Goal: Task Accomplishment & Management: Manage account settings

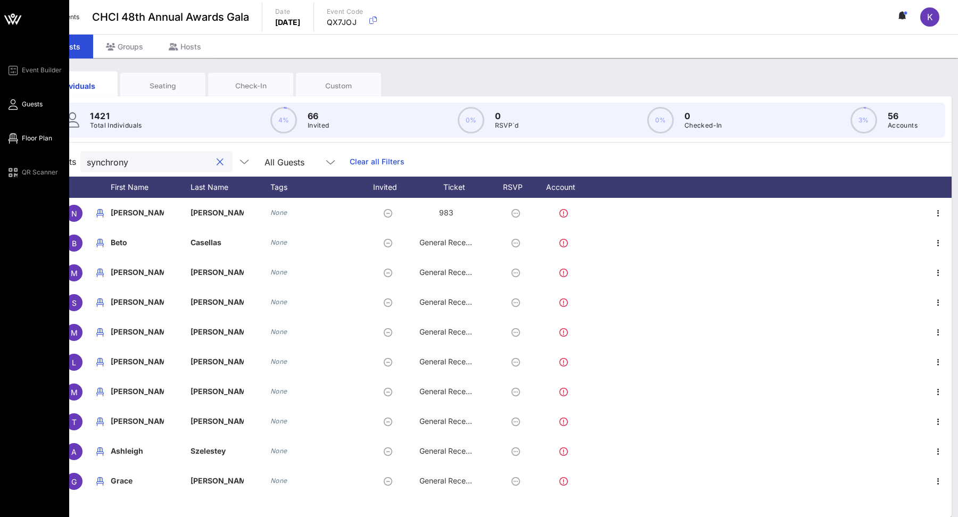
click at [27, 143] on span "Floor Plan" at bounding box center [37, 139] width 30 height 10
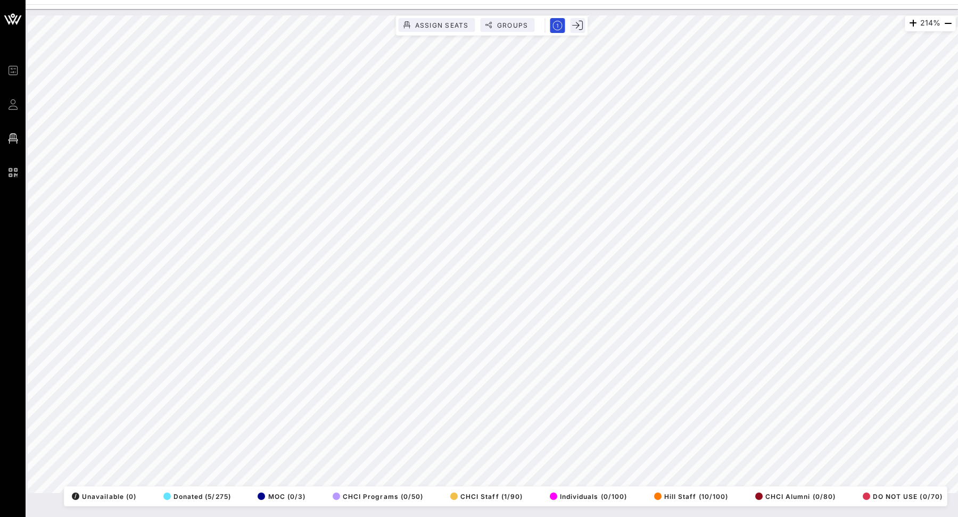
click at [546, 517] on div "214% Assign Seats Groups Exit All Reserved Shared Total Guests 1351 Total Seate…" at bounding box center [492, 263] width 932 height 508
click at [543, 517] on div "214% Assign Seats Groups Exit All Reserved Shared Total Guests 1351 Total Seate…" at bounding box center [492, 263] width 932 height 508
click at [553, 517] on div "214% Assign Seats Groups Exit All Reserved Shared Total Guests 1351 Total Seate…" at bounding box center [492, 263] width 932 height 508
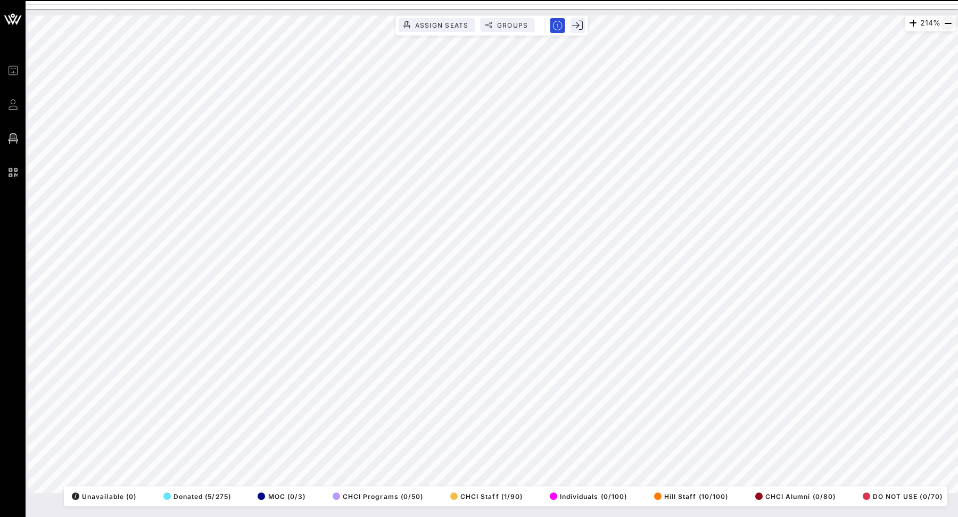
click at [947, 22] on icon "button" at bounding box center [947, 23] width 13 height 13
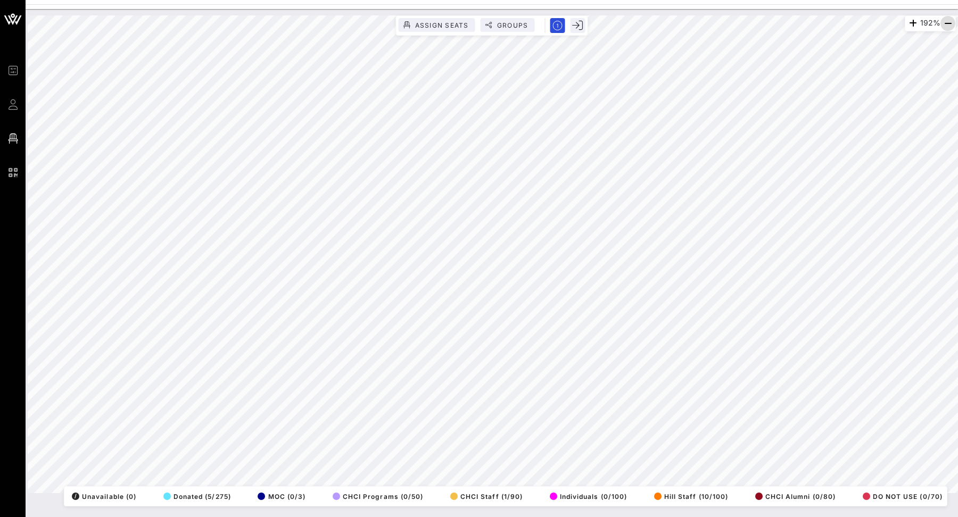
click at [947, 22] on icon "button" at bounding box center [947, 23] width 13 height 13
click at [947, 26] on icon "button" at bounding box center [947, 23] width 13 height 13
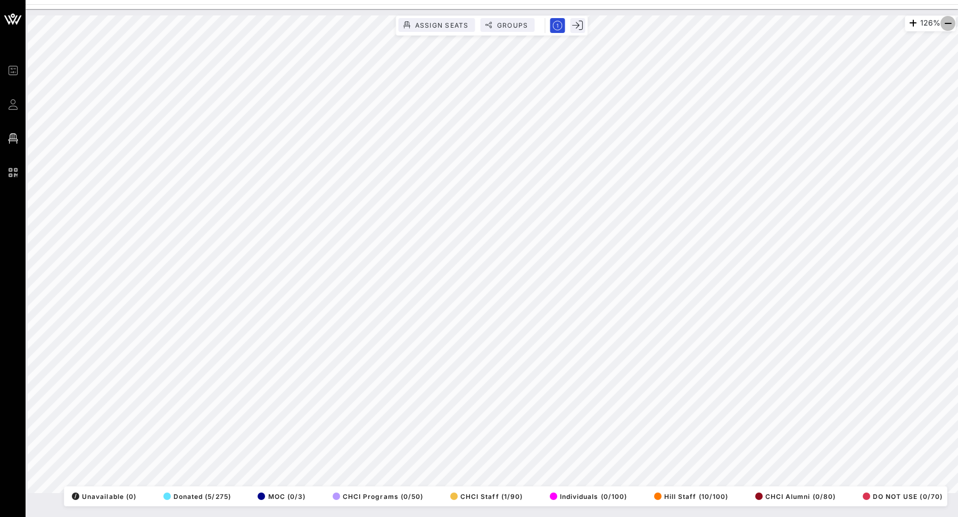
click at [947, 26] on icon "button" at bounding box center [947, 23] width 13 height 13
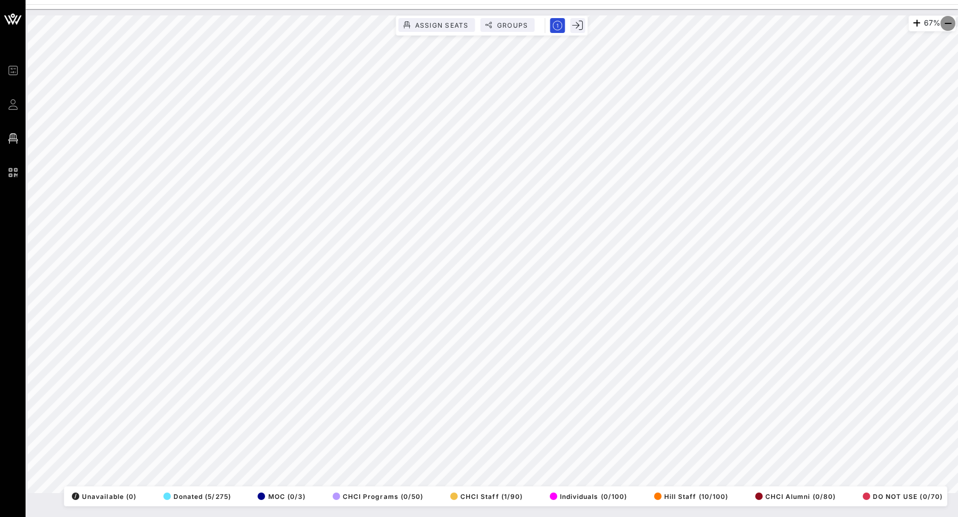
click at [947, 26] on icon "button" at bounding box center [947, 23] width 13 height 13
click at [550, 0] on html "Event Builder Guests Floor Plan QR Scanner CHCI 48th Annual Awards Gala 60% Ass…" at bounding box center [479, 258] width 958 height 517
click at [632, 5] on div "Event Builder Guests Floor Plan QR Scanner CHCI 48th Annual Awards Gala 60% Ass…" at bounding box center [479, 258] width 958 height 517
click at [909, 23] on icon "button" at bounding box center [915, 23] width 13 height 13
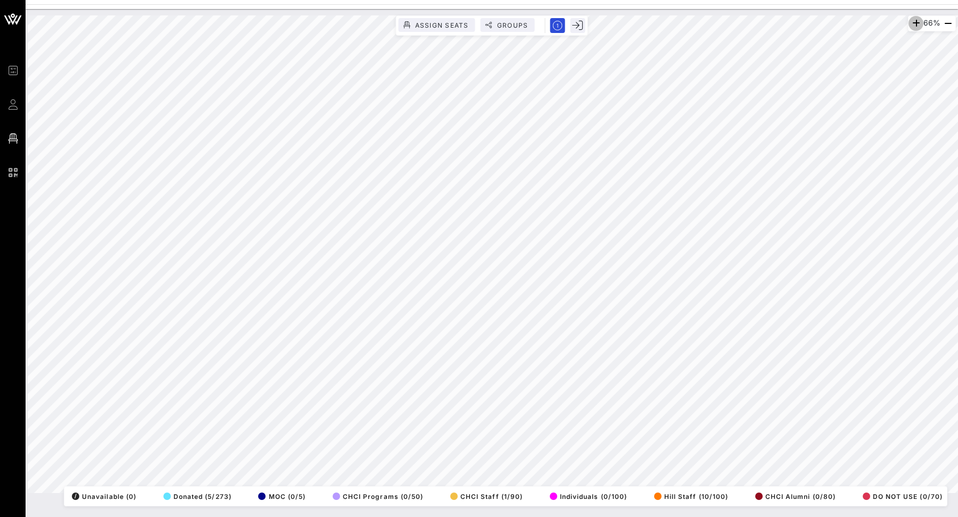
click at [909, 23] on icon "button" at bounding box center [915, 23] width 13 height 13
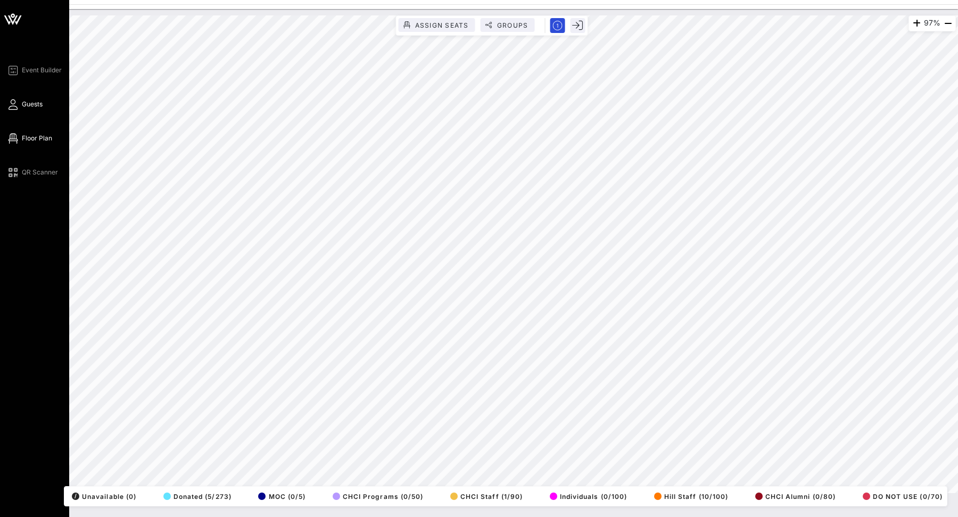
click at [26, 102] on span "Guests" at bounding box center [32, 105] width 21 height 10
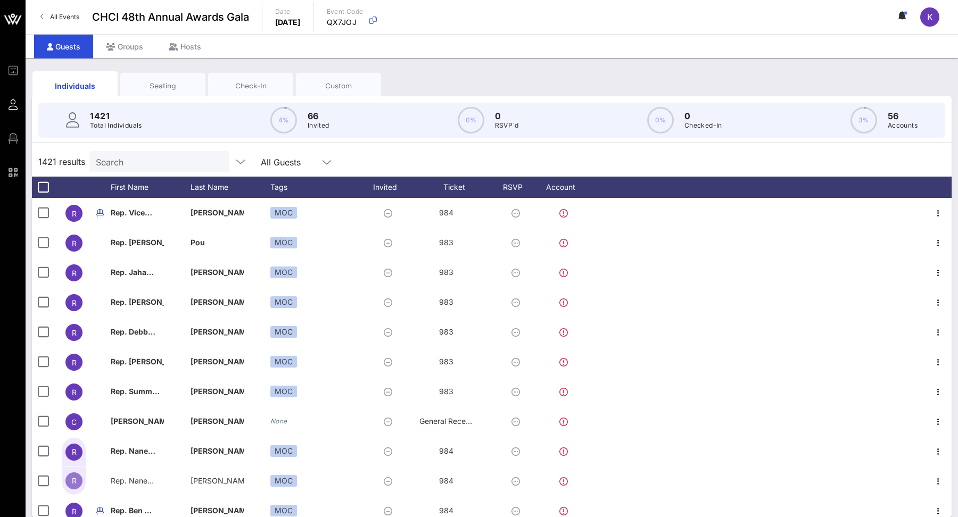
click at [115, 157] on input "Search" at bounding box center [158, 162] width 125 height 14
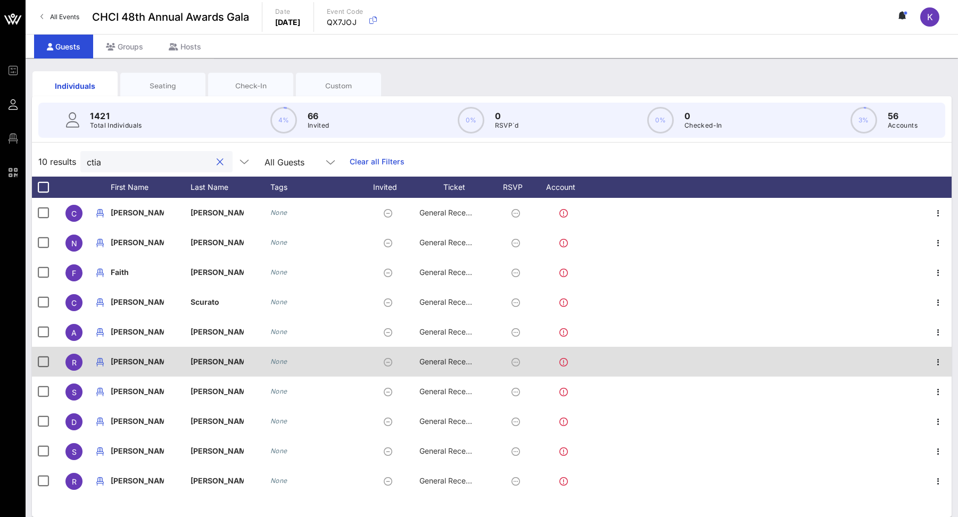
scroll to position [10, 0]
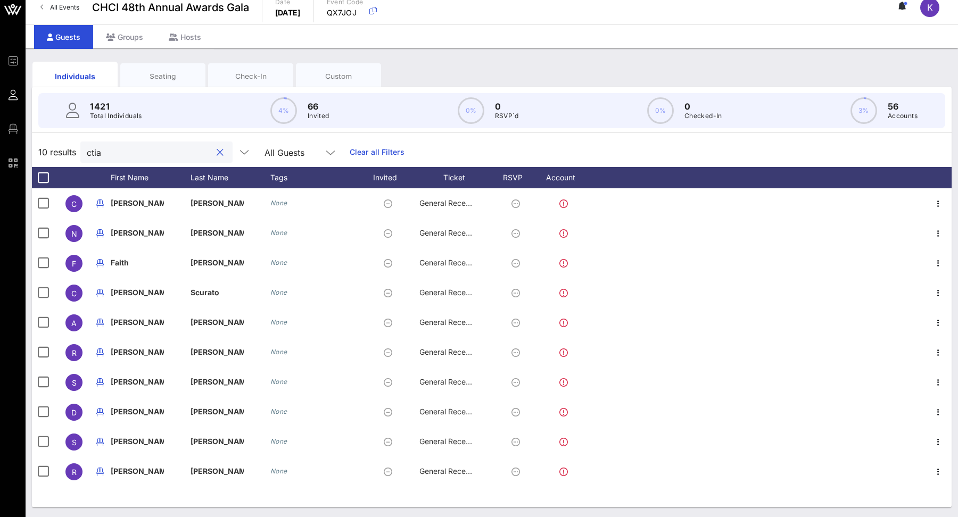
click at [155, 148] on input "ctia" at bounding box center [149, 152] width 125 height 14
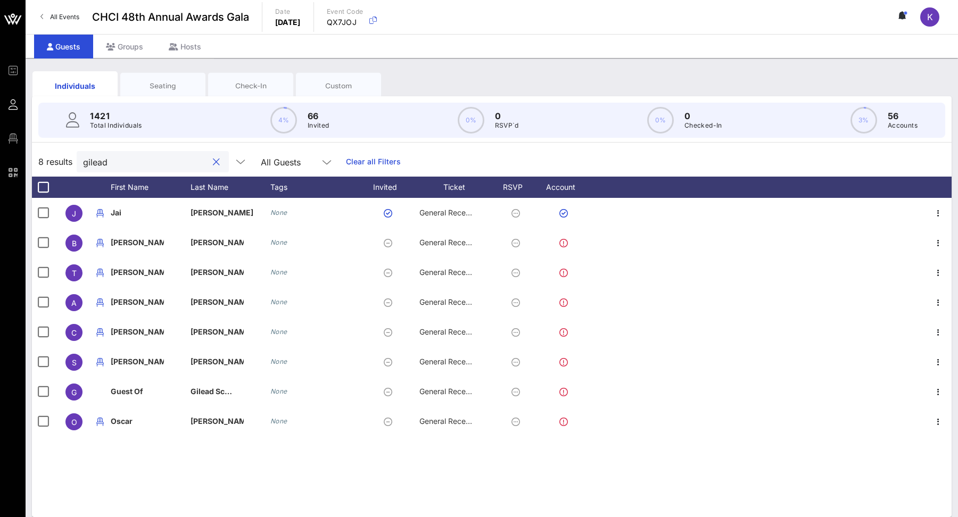
type input "gilead"
